Goal: Task Accomplishment & Management: Manage account settings

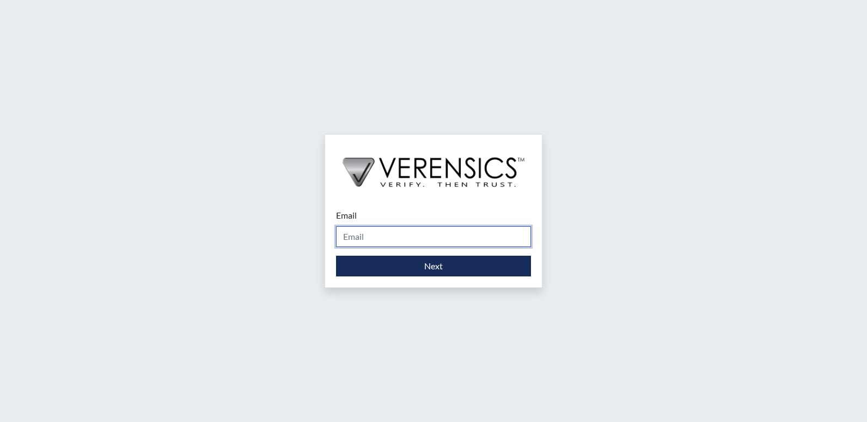
click at [359, 239] on input "Email" at bounding box center [433, 236] width 195 height 21
type input "[PERSON_NAME][EMAIL_ADDRESS][DOMAIN_NAME]"
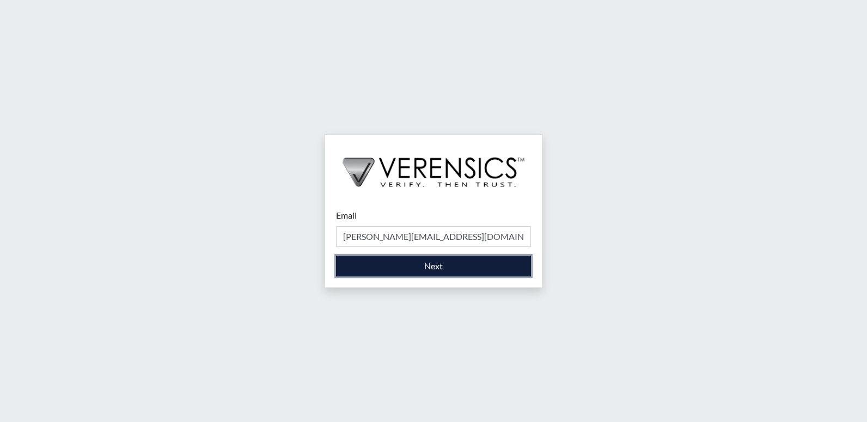
click at [378, 267] on button "Next" at bounding box center [433, 266] width 195 height 21
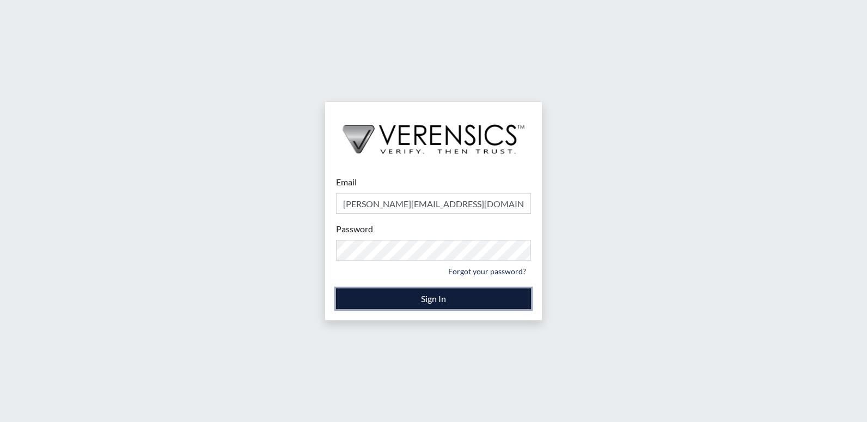
click at [434, 301] on button "Sign In" at bounding box center [433, 298] width 195 height 21
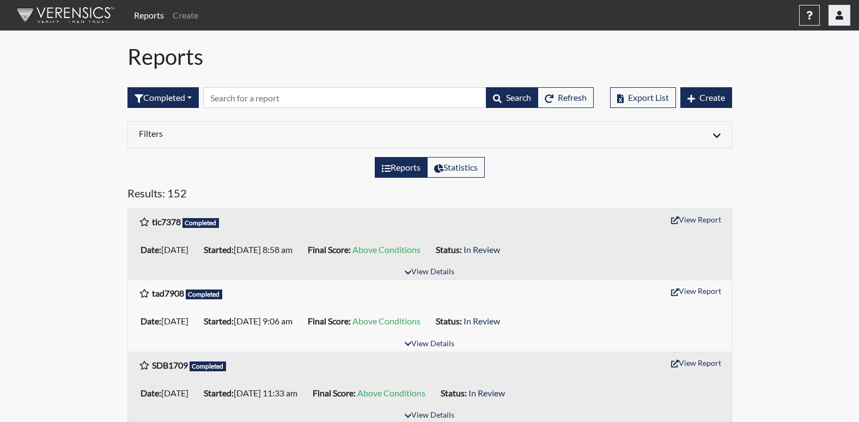
click at [841, 22] on button "button" at bounding box center [840, 15] width 22 height 21
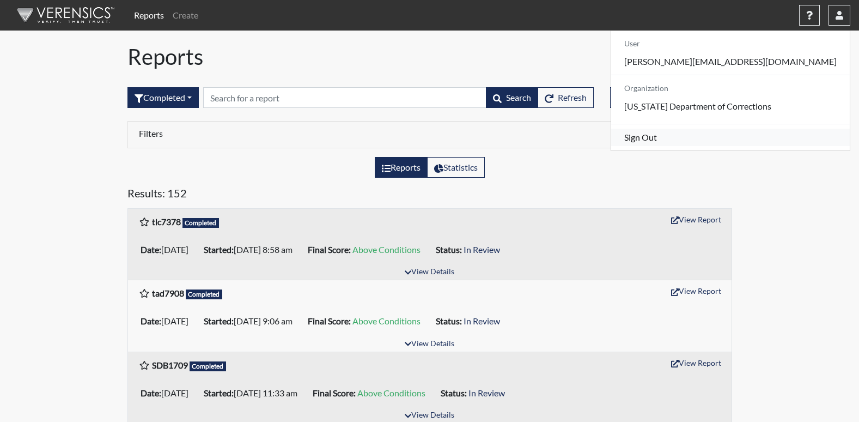
click at [722, 146] on link "Sign Out" at bounding box center [730, 137] width 239 height 17
